Goal: Feedback & Contribution: Submit feedback/report problem

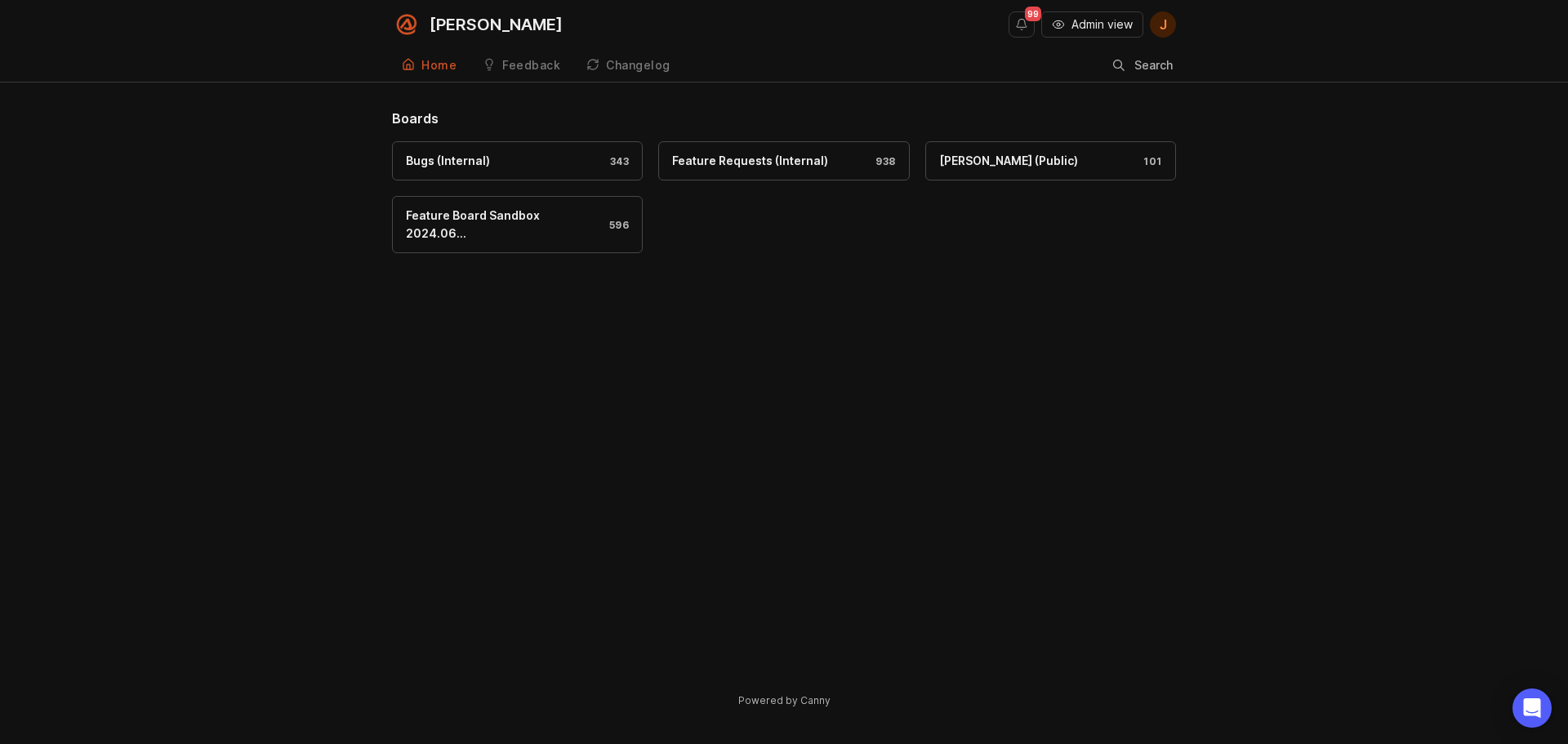
click at [1086, 38] on div "99 Admin view J" at bounding box center [1092, 25] width 168 height 49
click at [1089, 24] on span "Admin view" at bounding box center [1102, 25] width 61 height 17
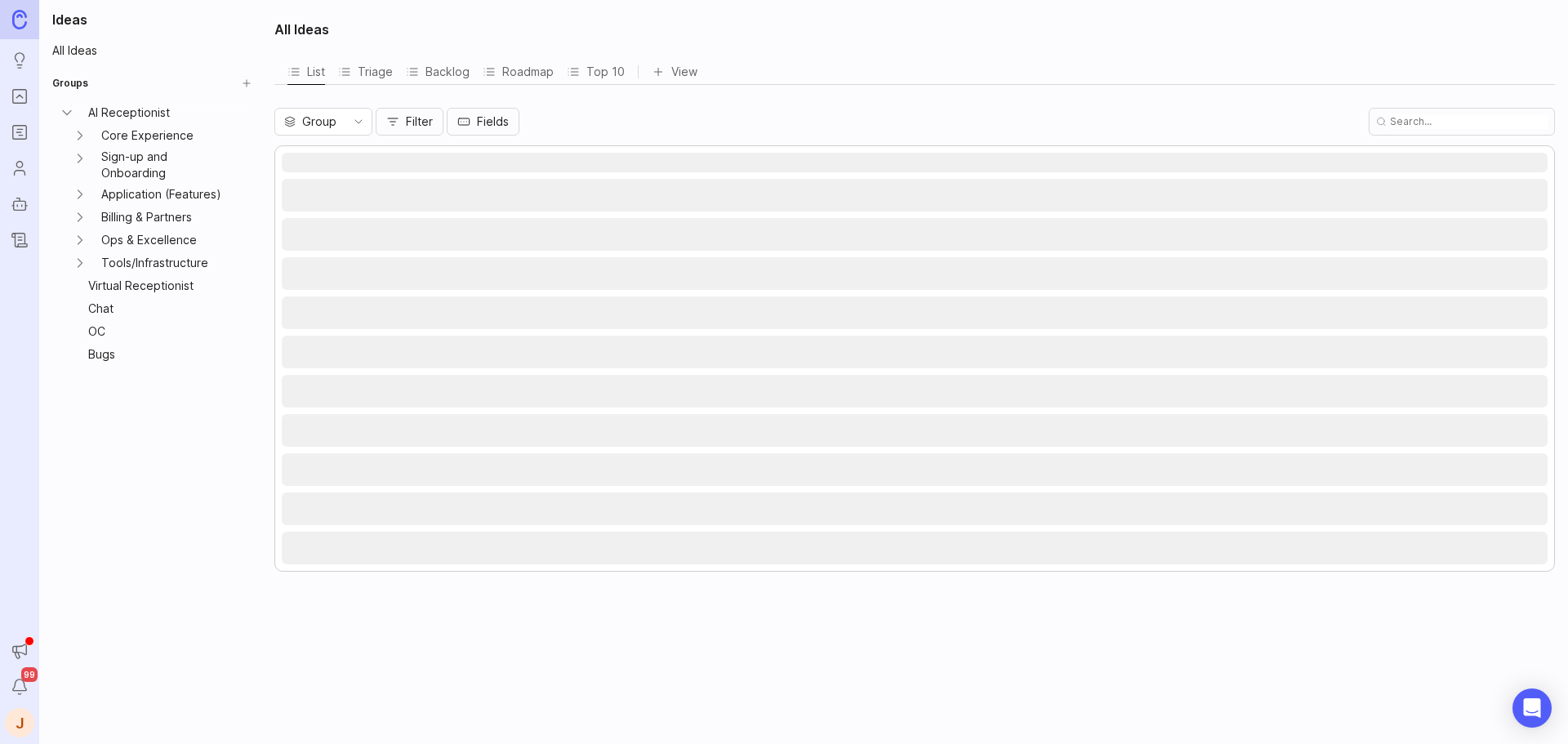
click at [18, 81] on ul "Ideas Portal Roadmaps Users Autopilot Changelog" at bounding box center [19, 127] width 39 height 254
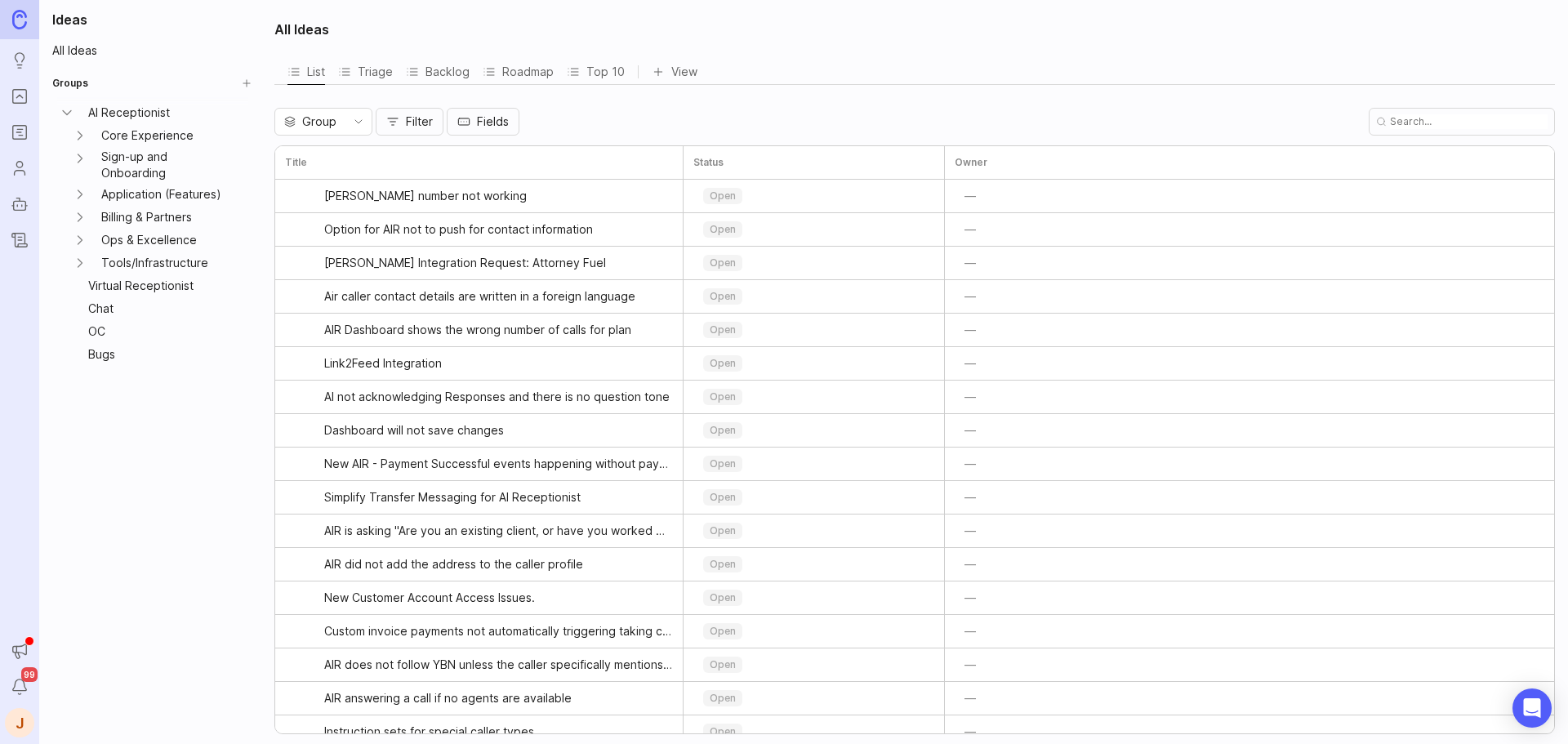
click at [13, 99] on rect "Portal" at bounding box center [20, 97] width 14 height 14
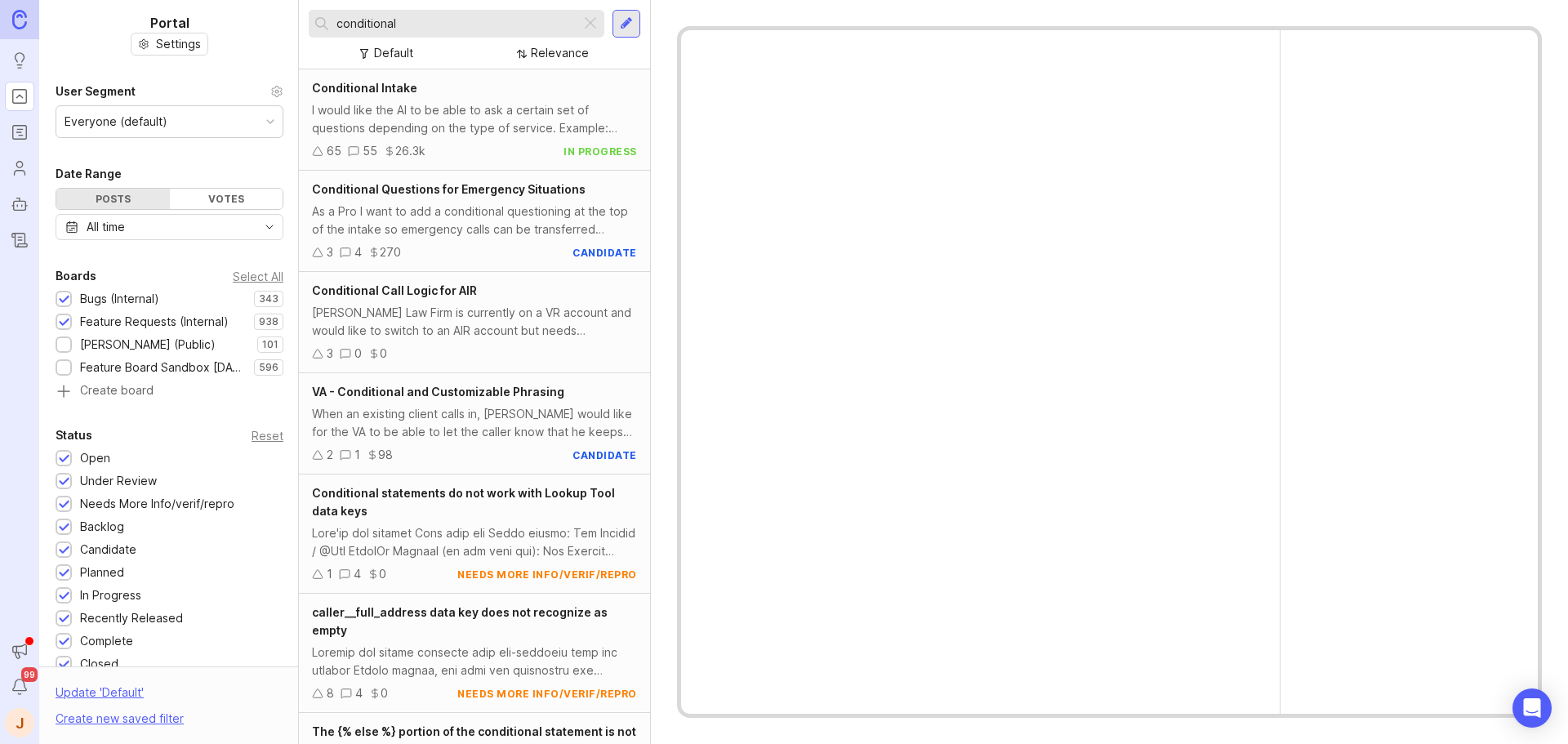
click at [453, 25] on input "conditional" at bounding box center [455, 24] width 238 height 18
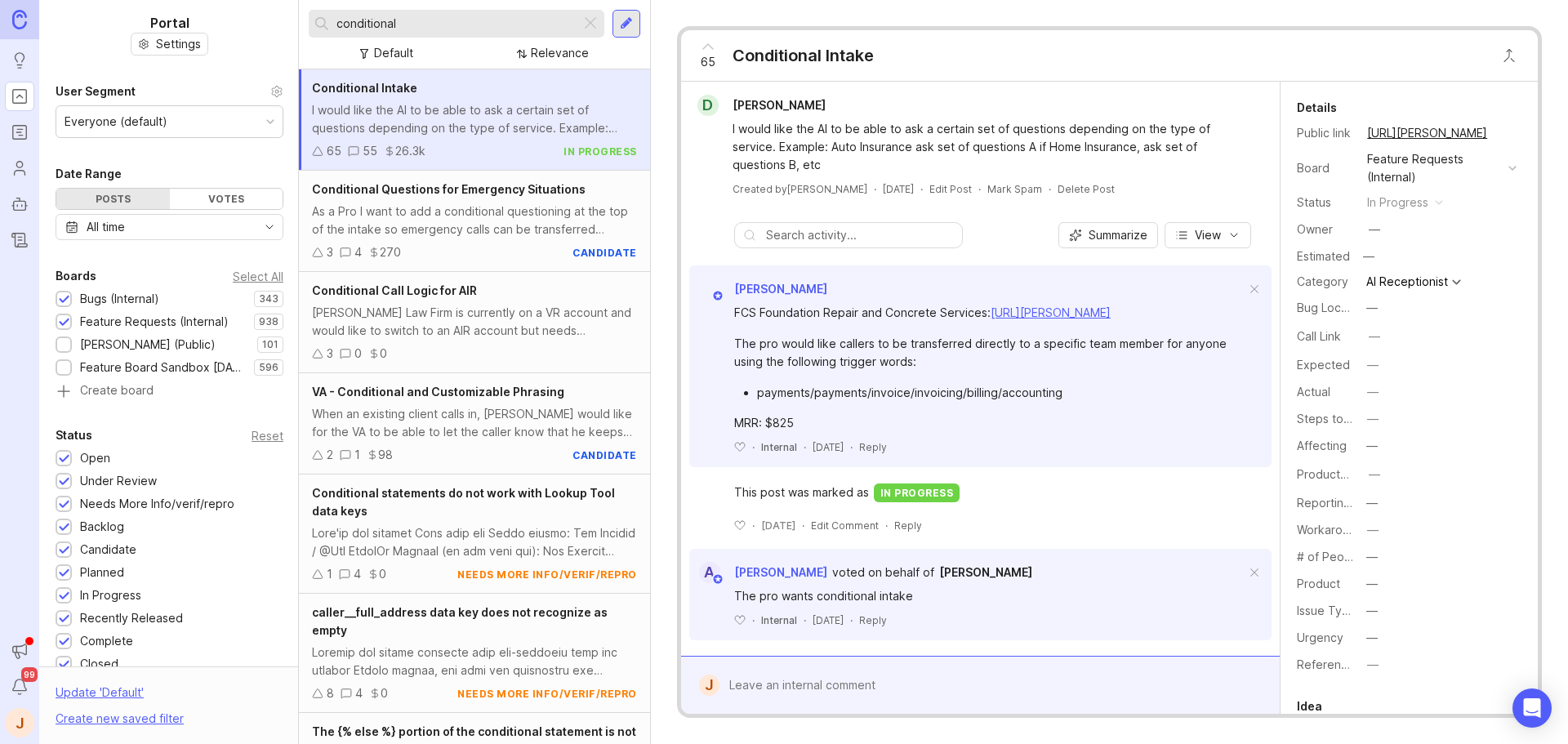
click at [453, 25] on input "conditional" at bounding box center [455, 24] width 238 height 18
click at [833, 688] on div at bounding box center [992, 684] width 546 height 31
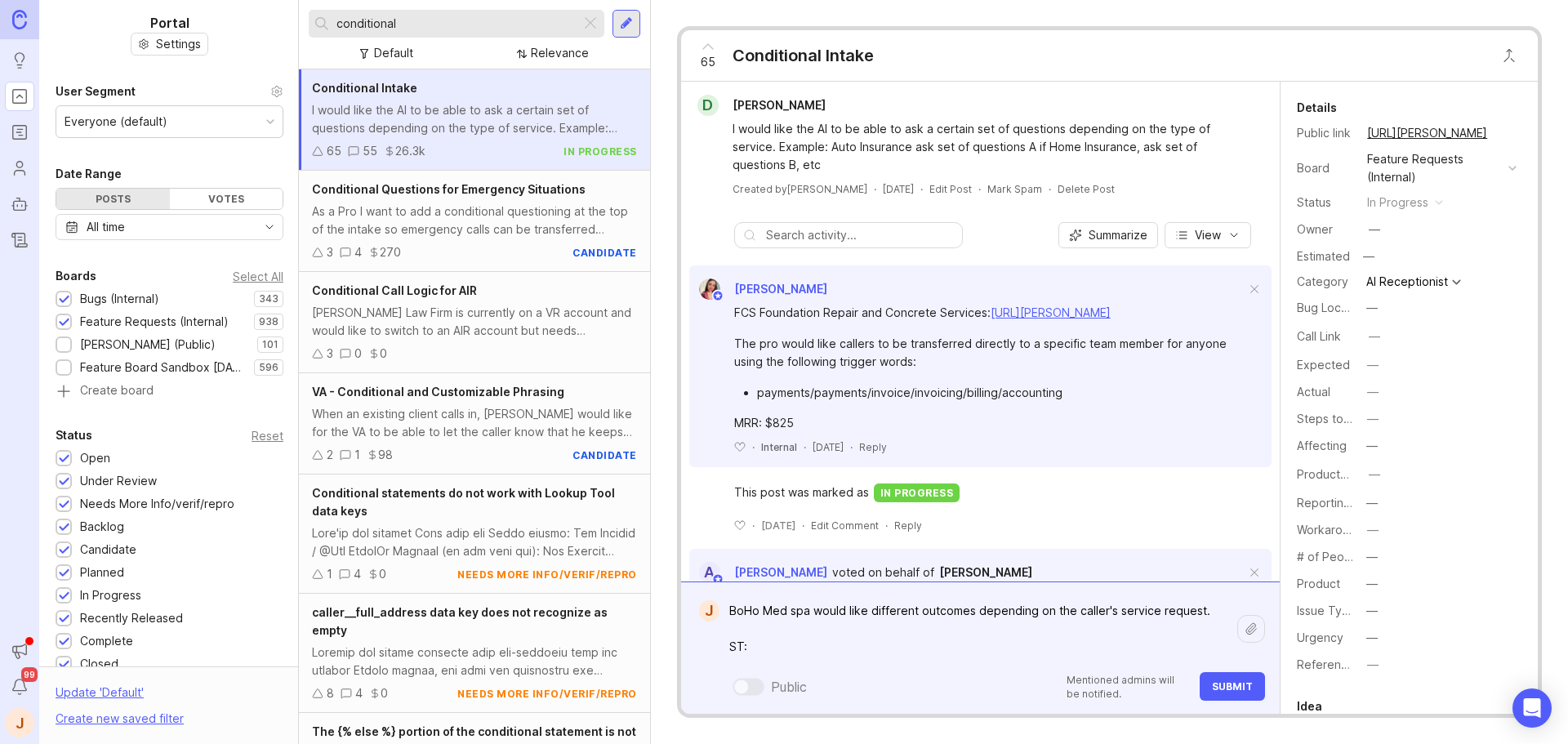
paste textarea "[URL][PERSON_NAME]"
type textarea "BoHo Med spa would like different outcomes depending on the caller's service re…"
click at [1220, 690] on span "Submit" at bounding box center [1232, 686] width 41 height 12
